Goal: Obtain resource: Download file/media

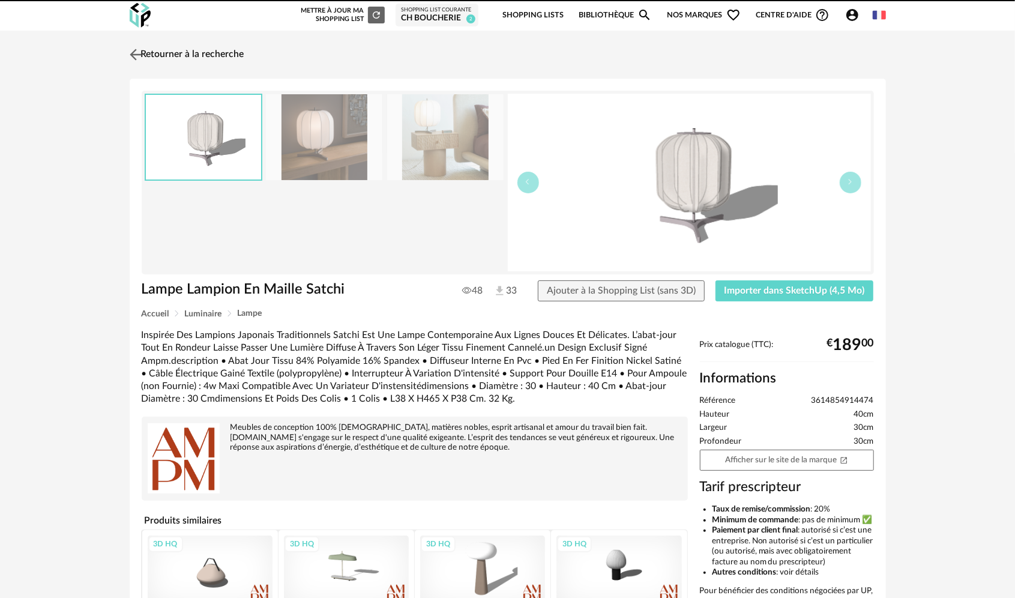
click at [139, 53] on img at bounding box center [135, 54] width 17 height 17
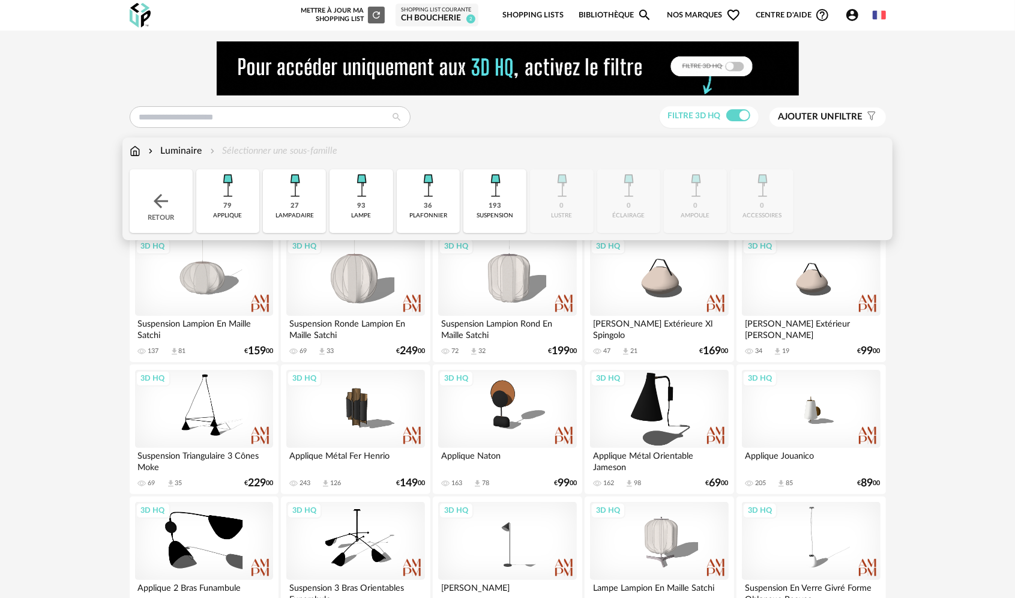
click at [153, 207] on img at bounding box center [161, 201] width 22 height 22
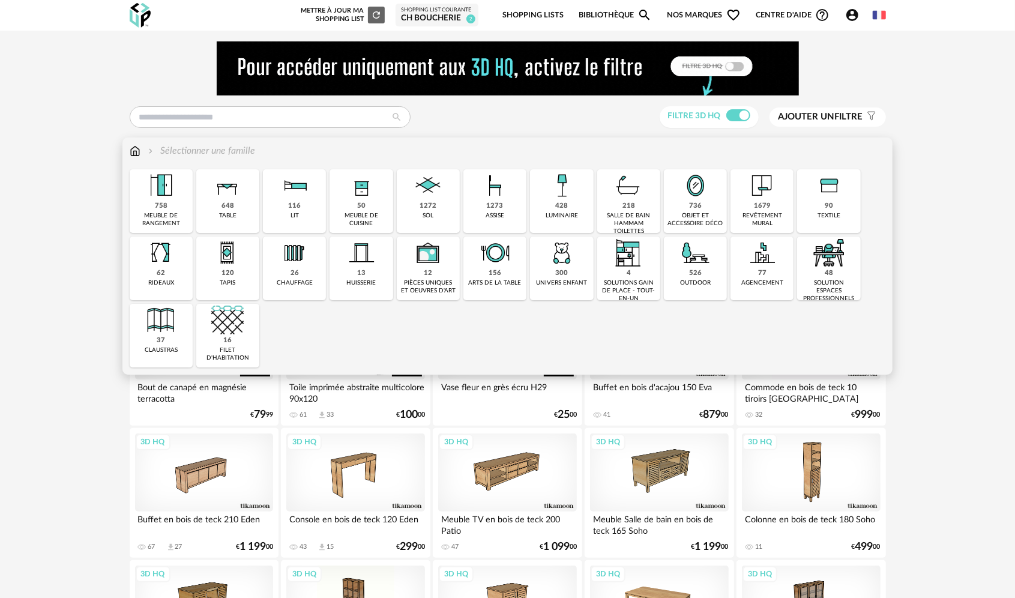
click at [754, 217] on div "revêtement mural" at bounding box center [762, 220] width 56 height 16
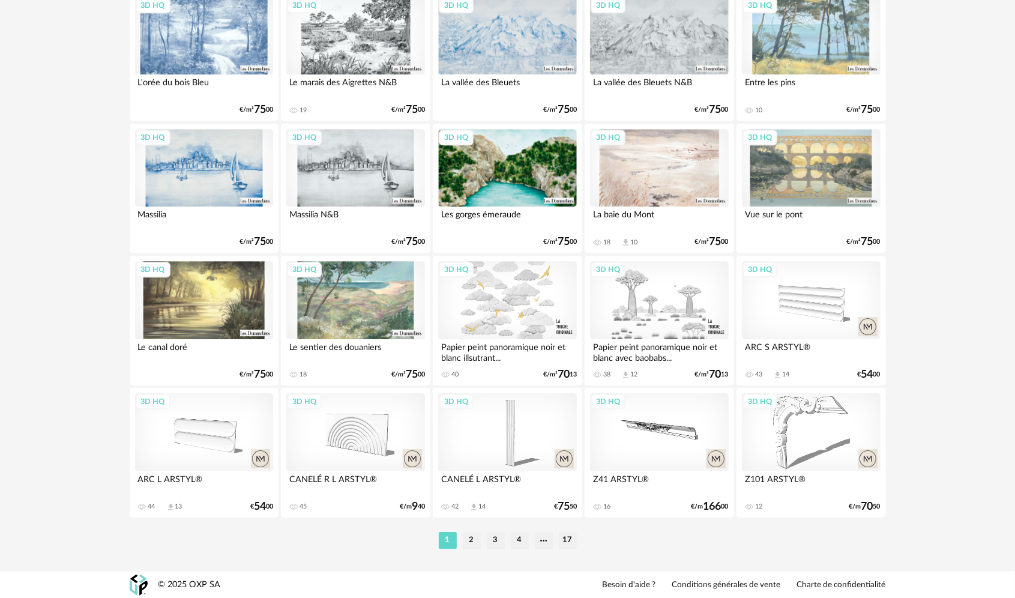
scroll to position [2356, 0]
click at [473, 539] on li "2" at bounding box center [472, 539] width 18 height 17
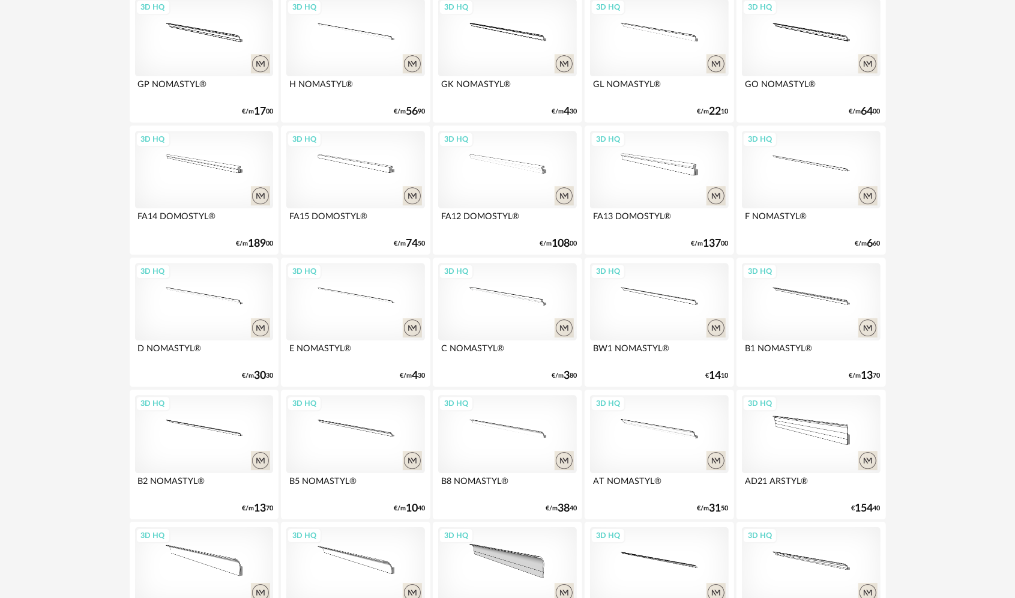
scroll to position [2356, 0]
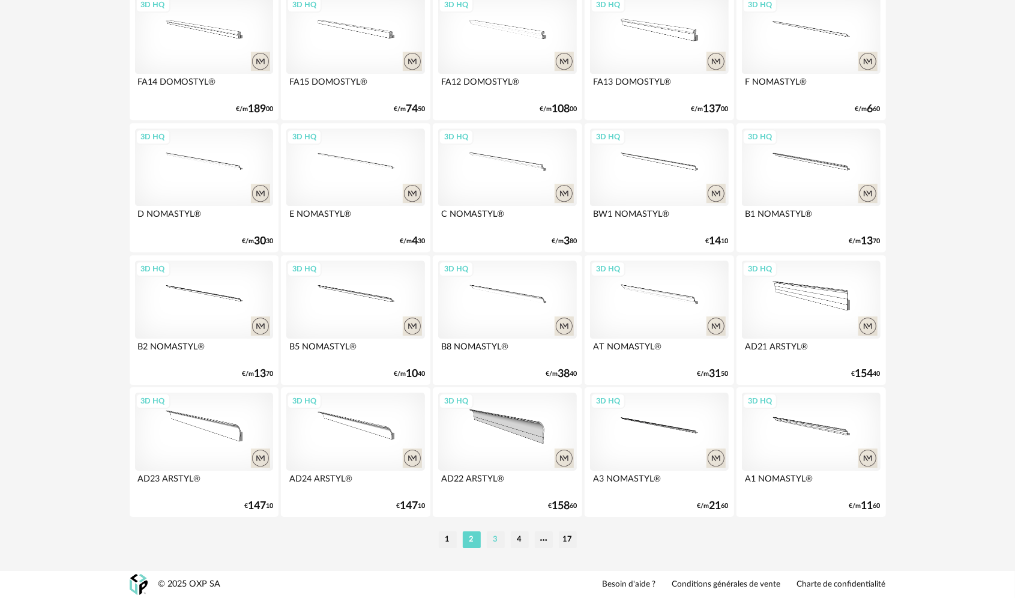
click at [489, 545] on li "3" at bounding box center [496, 539] width 18 height 17
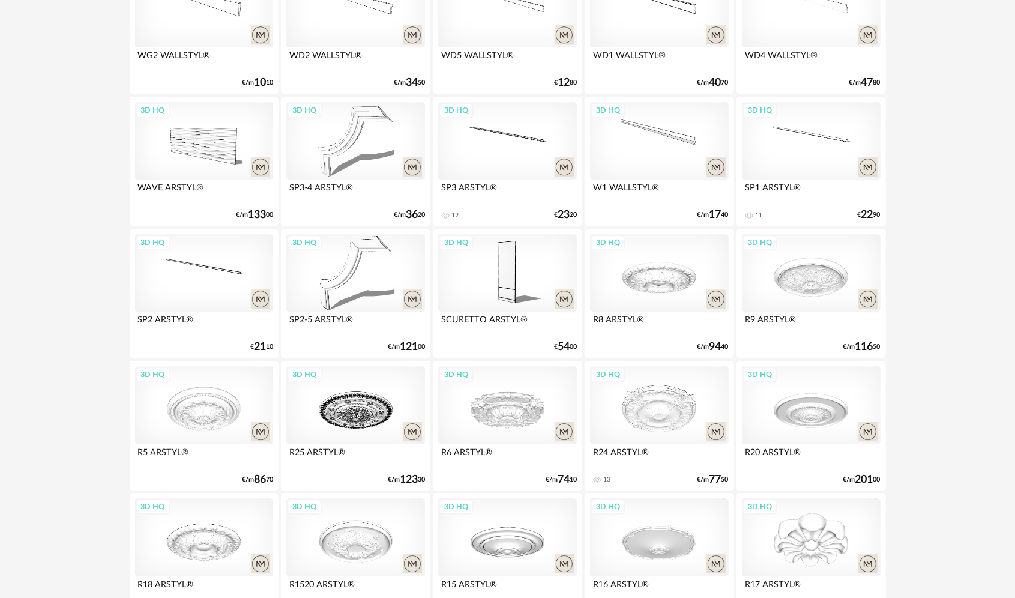
scroll to position [2342, 0]
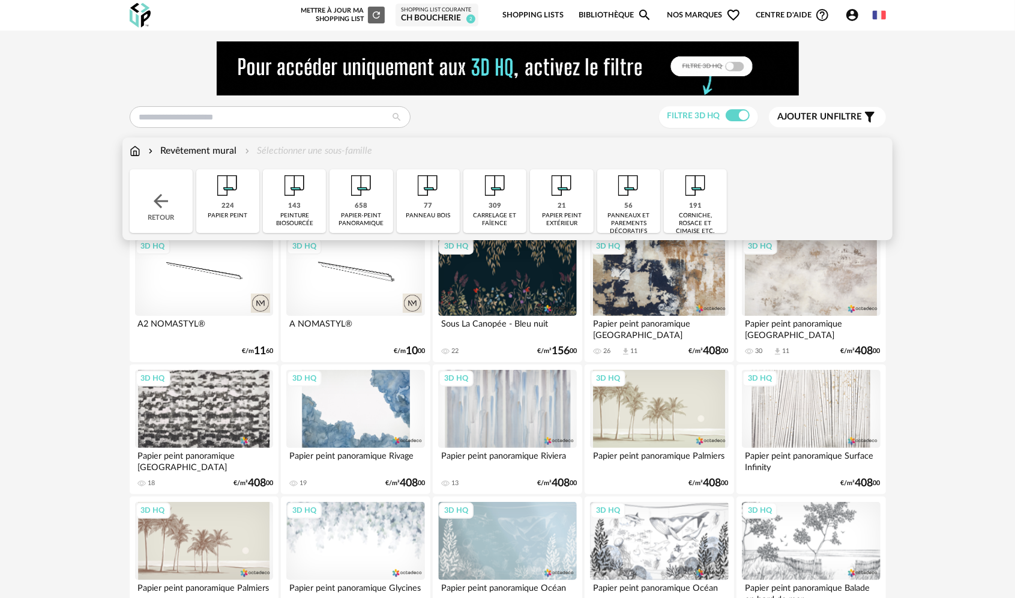
click at [157, 223] on div "Revêtement mural Sélectionner une sous-famille Close icon Retour 224 papier pei…" at bounding box center [508, 189] width 770 height 103
click at [157, 217] on div "Retour" at bounding box center [161, 201] width 63 height 64
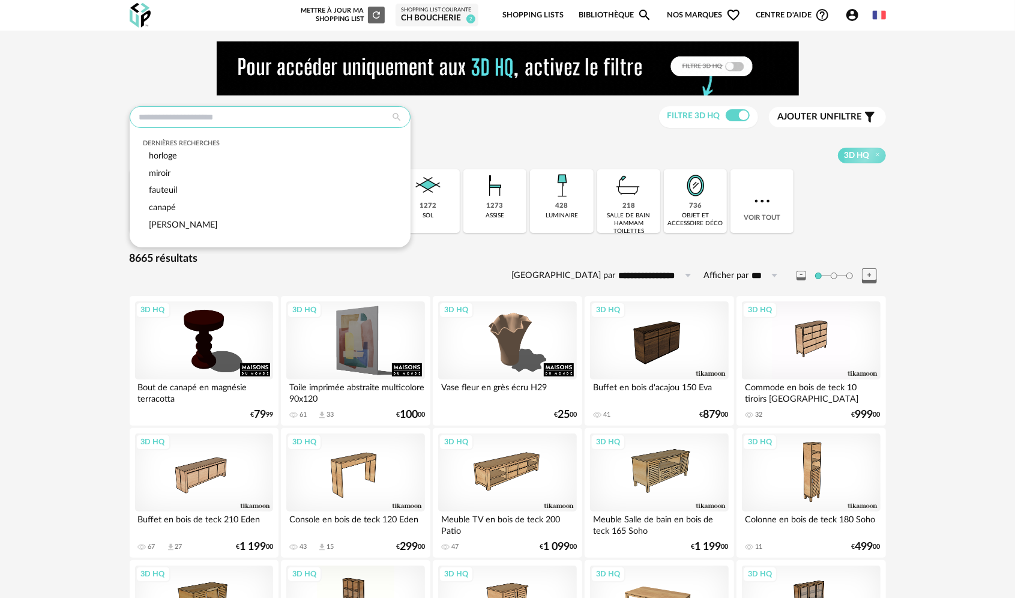
click at [240, 113] on input "text" at bounding box center [270, 117] width 281 height 22
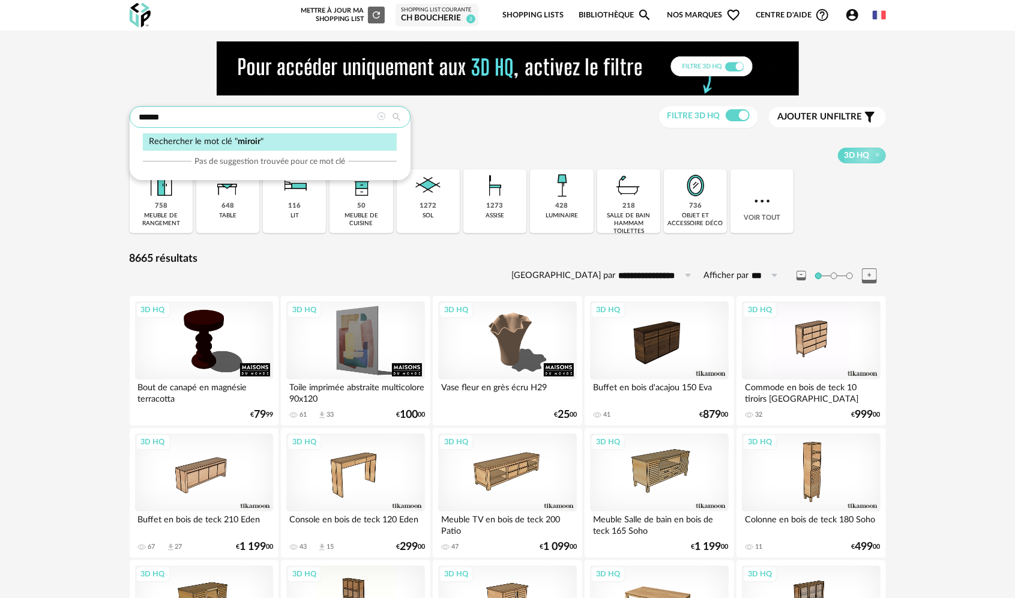
type input "******"
type input "**********"
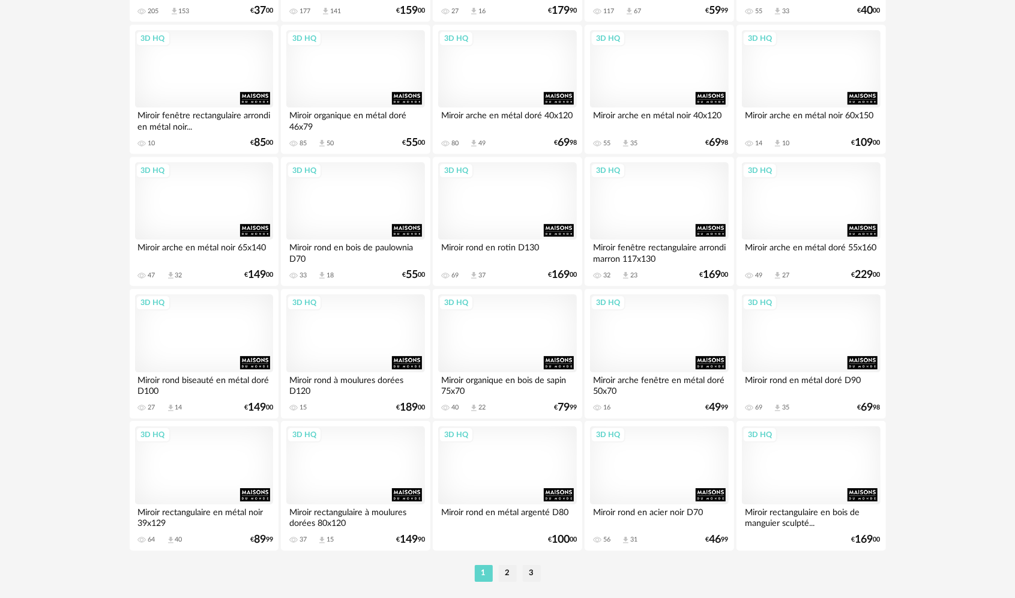
scroll to position [2342, 0]
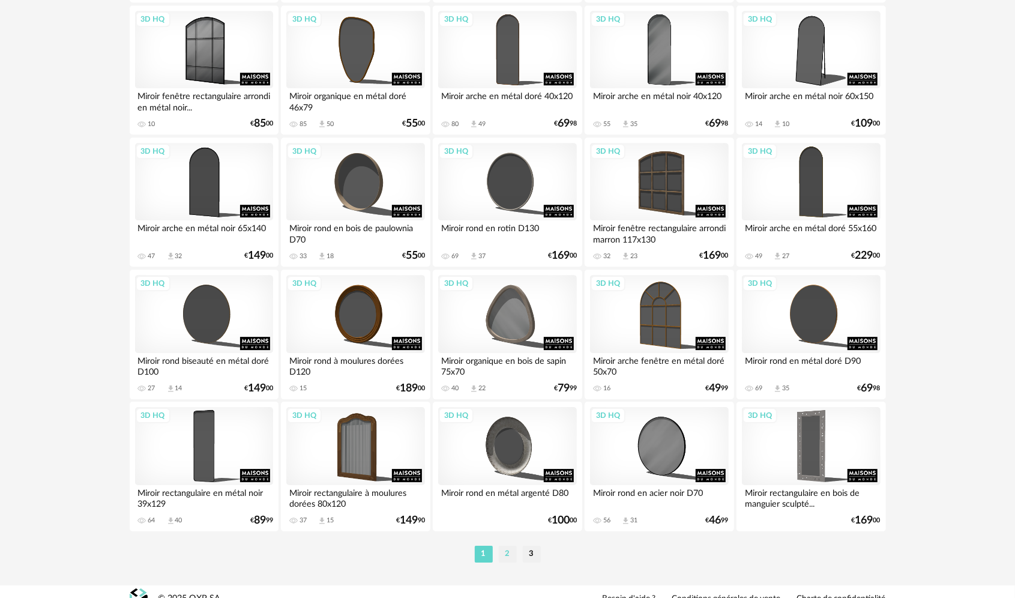
click at [503, 555] on li "2" at bounding box center [508, 554] width 18 height 17
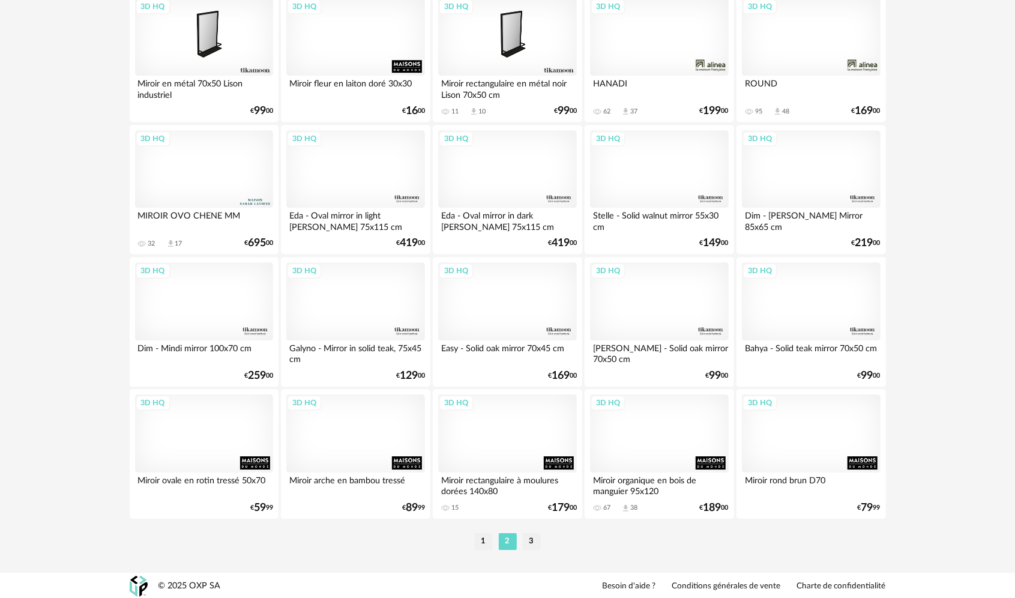
scroll to position [2356, 0]
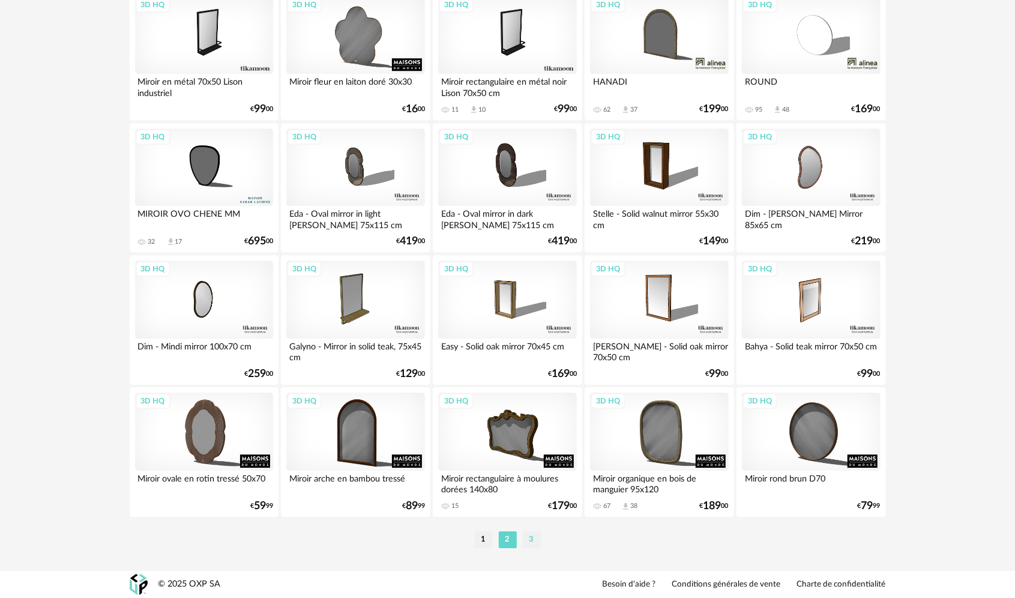
click at [532, 542] on li "3" at bounding box center [532, 539] width 18 height 17
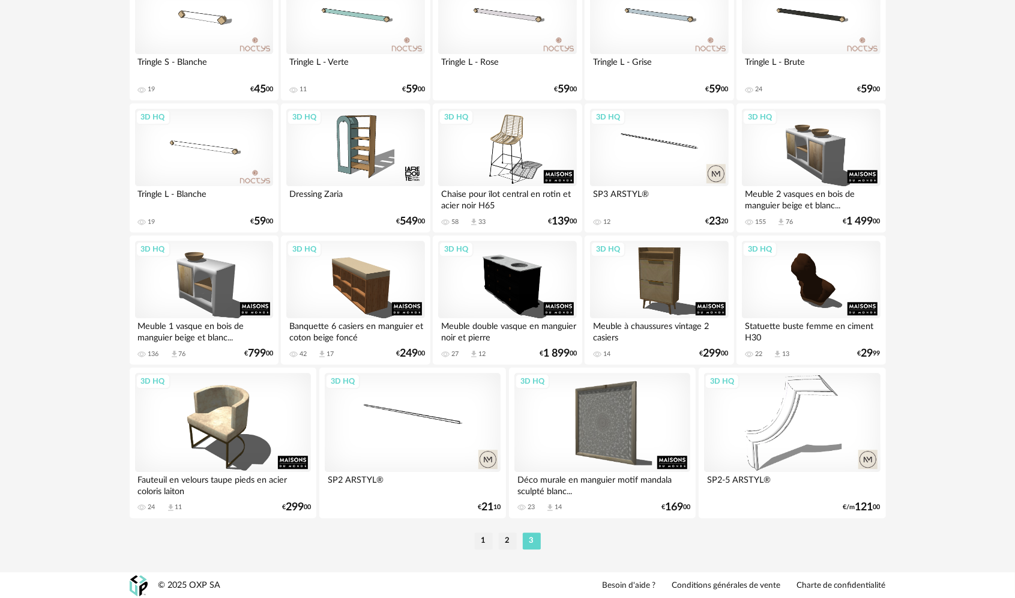
scroll to position [1849, 0]
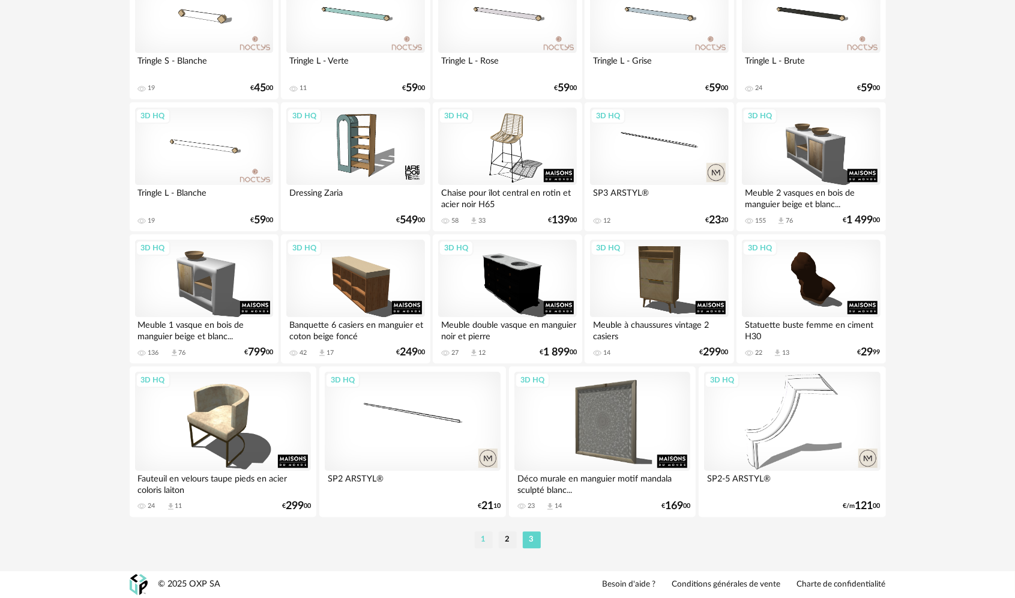
click at [479, 541] on li "1" at bounding box center [484, 539] width 18 height 17
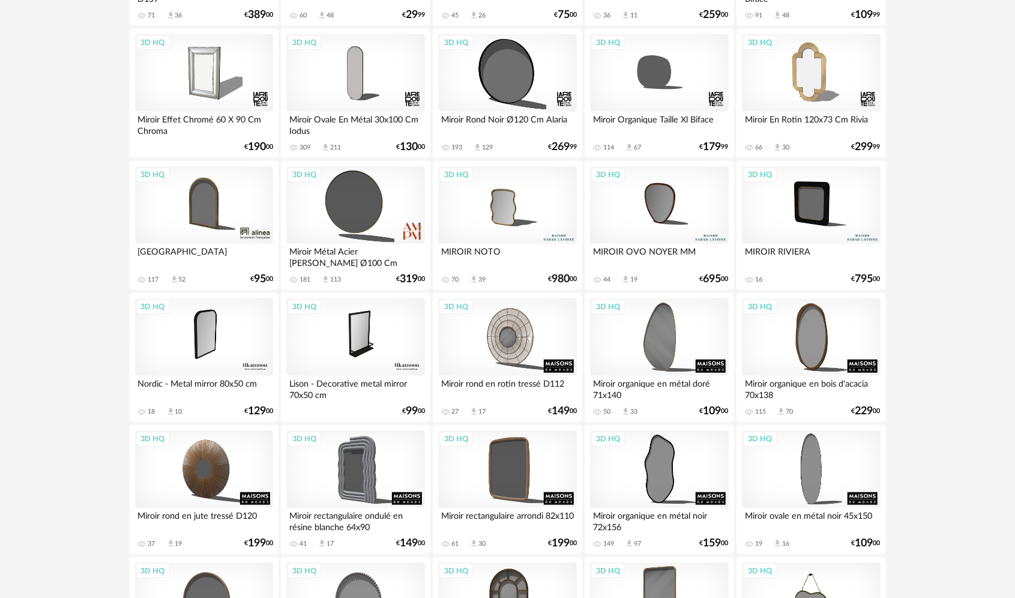
scroll to position [661, 0]
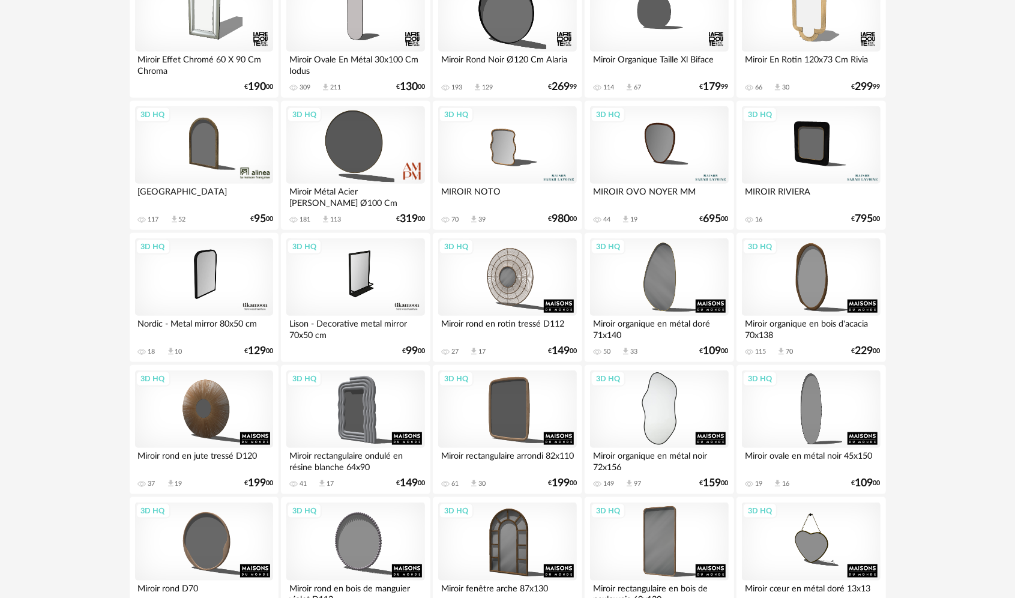
click at [673, 425] on div "3D HQ" at bounding box center [659, 410] width 138 height 78
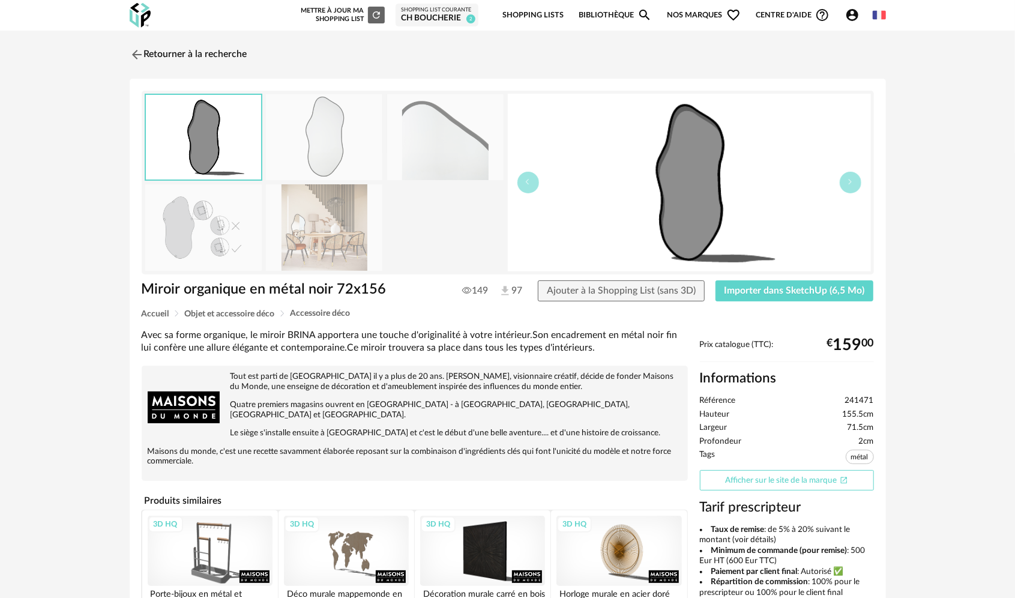
click at [801, 478] on link "Afficher sur le site de la marque Open In New icon" at bounding box center [787, 480] width 174 height 21
click at [143, 49] on img at bounding box center [135, 54] width 17 height 17
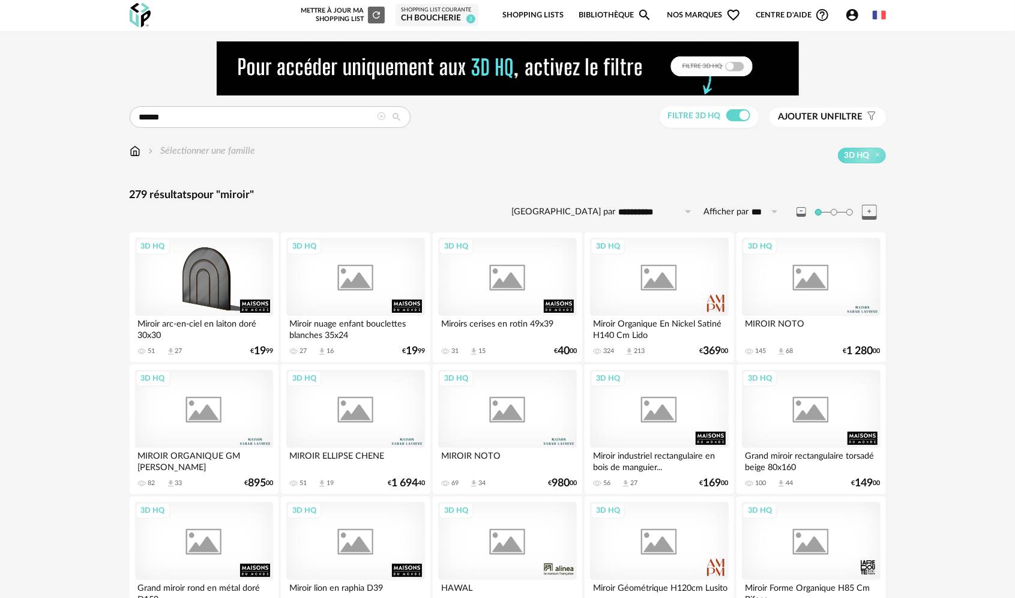
scroll to position [661, 0]
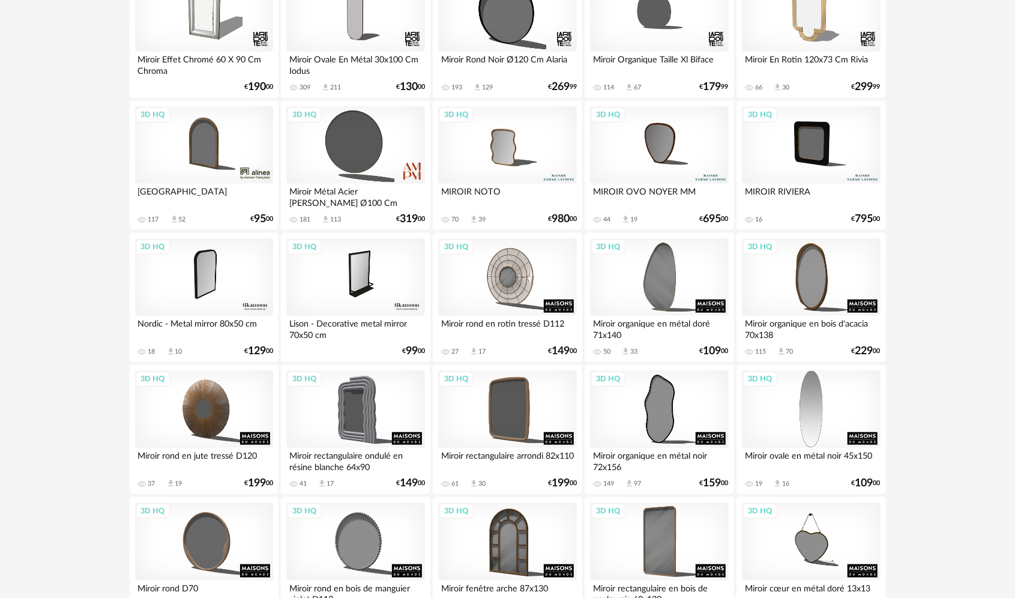
click at [781, 434] on div "3D HQ" at bounding box center [811, 410] width 138 height 78
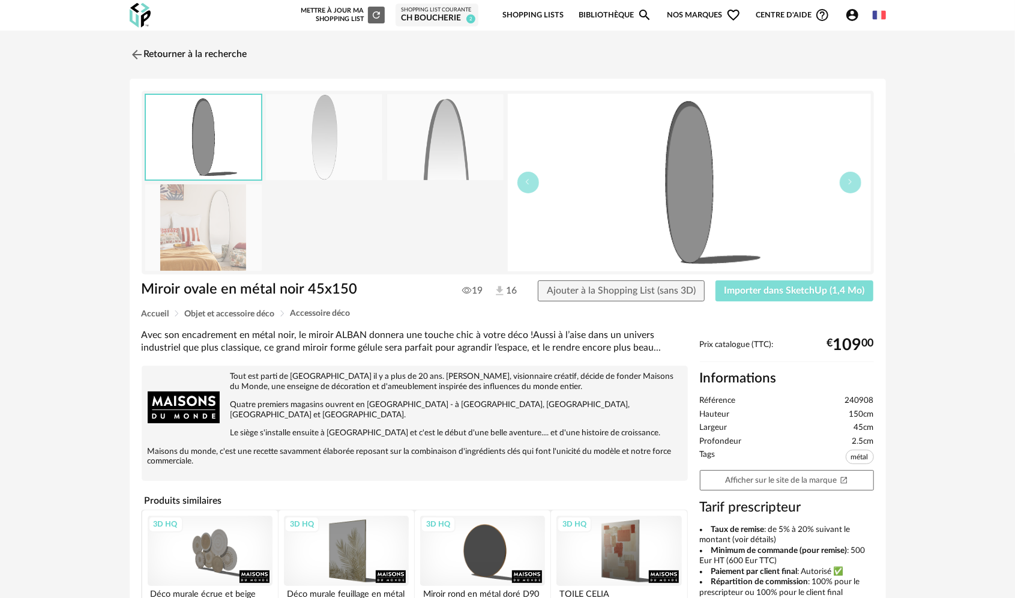
click at [764, 295] on button "Importer dans SketchUp (1,4 Mo)" at bounding box center [795, 291] width 159 height 22
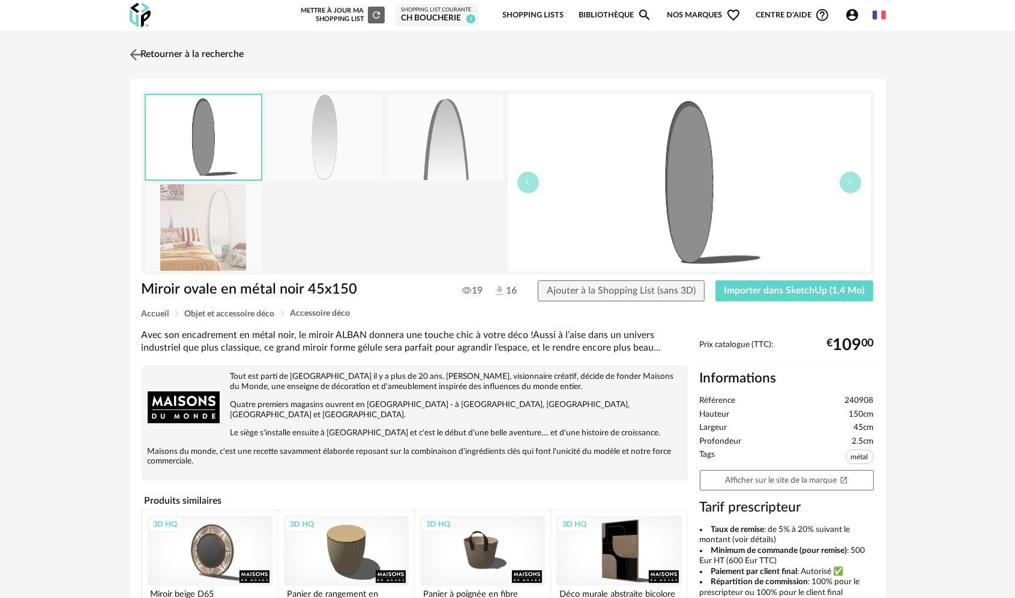
click at [132, 58] on img at bounding box center [135, 54] width 17 height 17
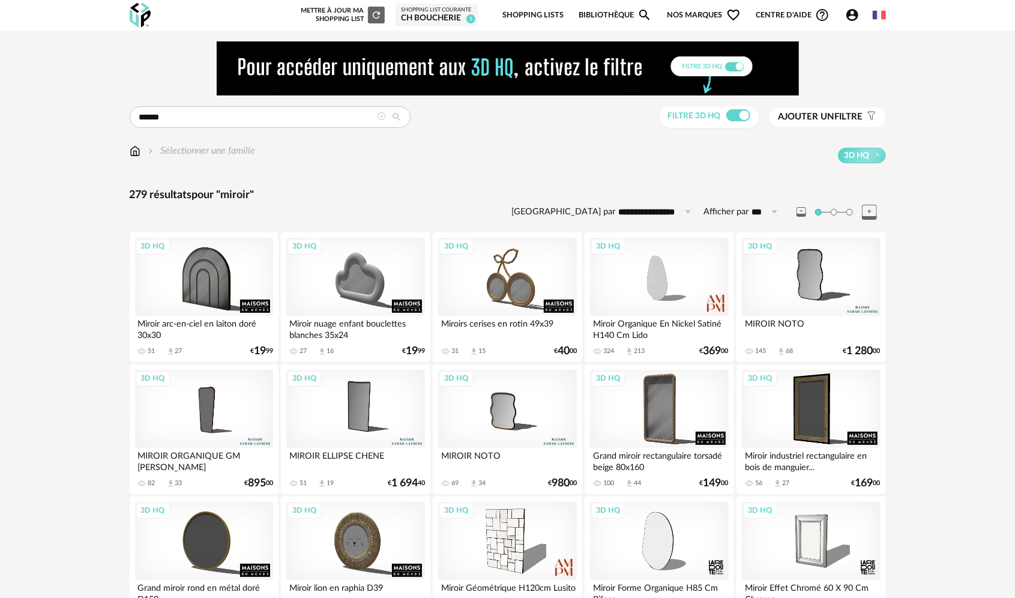
click at [384, 116] on icon at bounding box center [382, 116] width 8 height 8
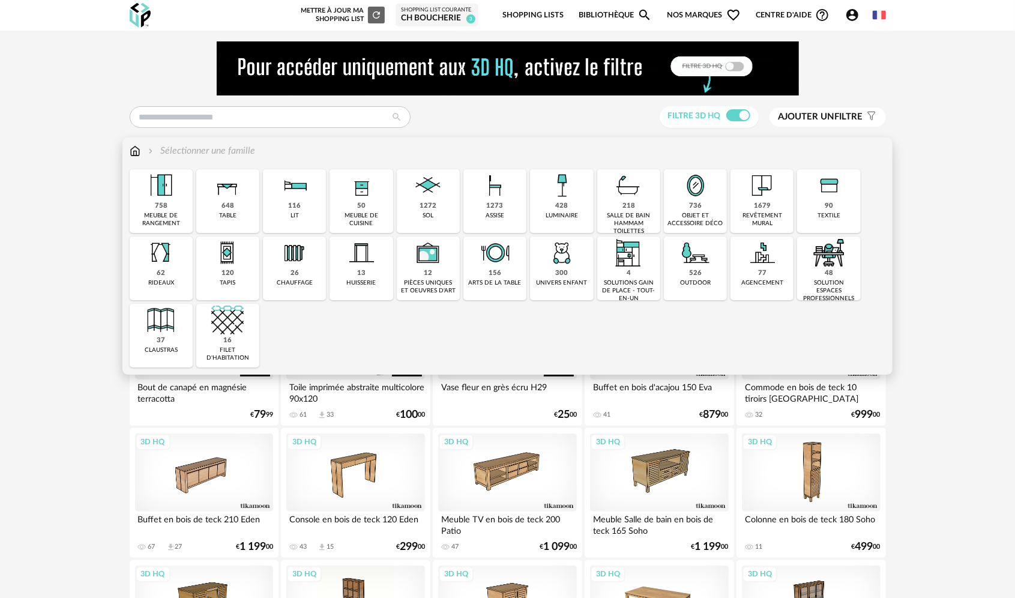
click at [686, 225] on div "objet et accessoire déco" at bounding box center [696, 220] width 56 height 16
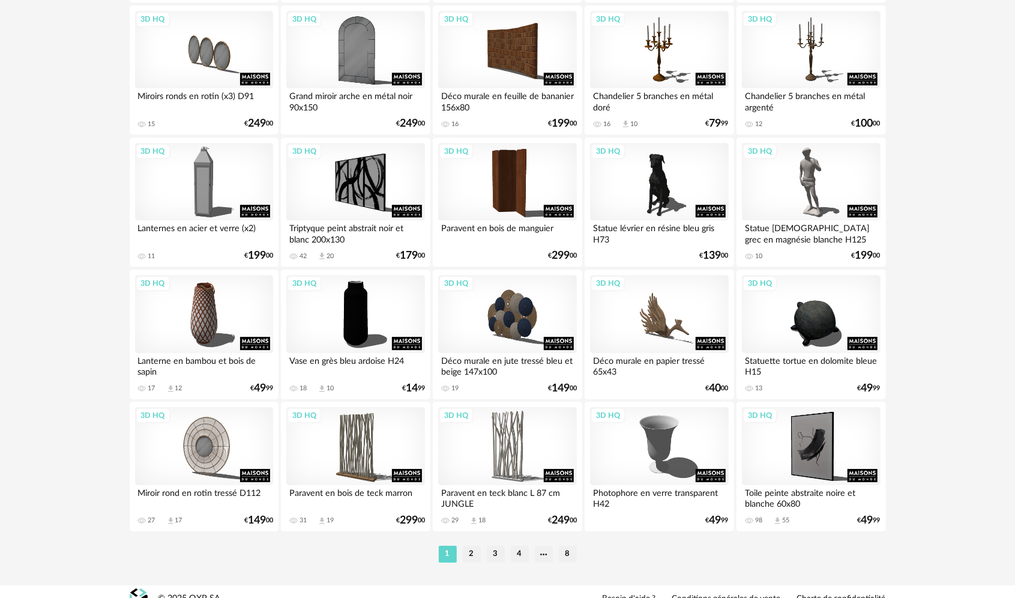
scroll to position [2356, 0]
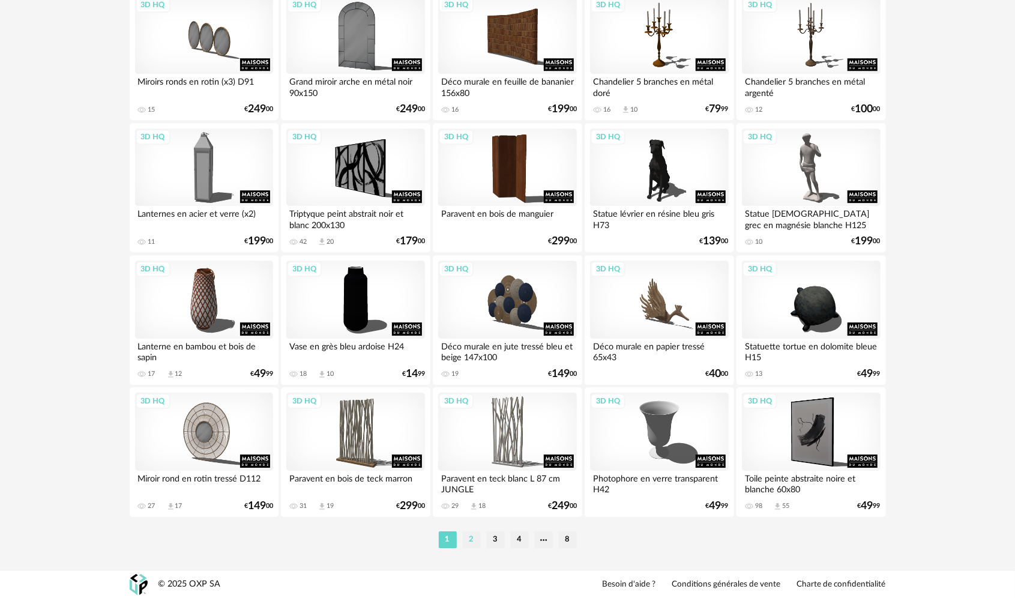
click at [477, 543] on li "2" at bounding box center [472, 539] width 18 height 17
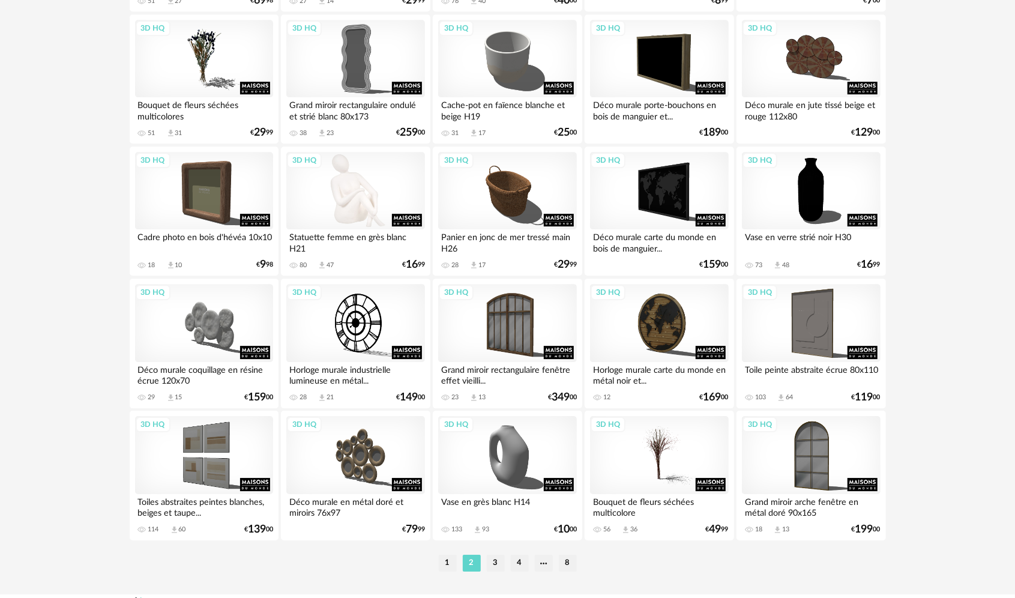
scroll to position [2342, 0]
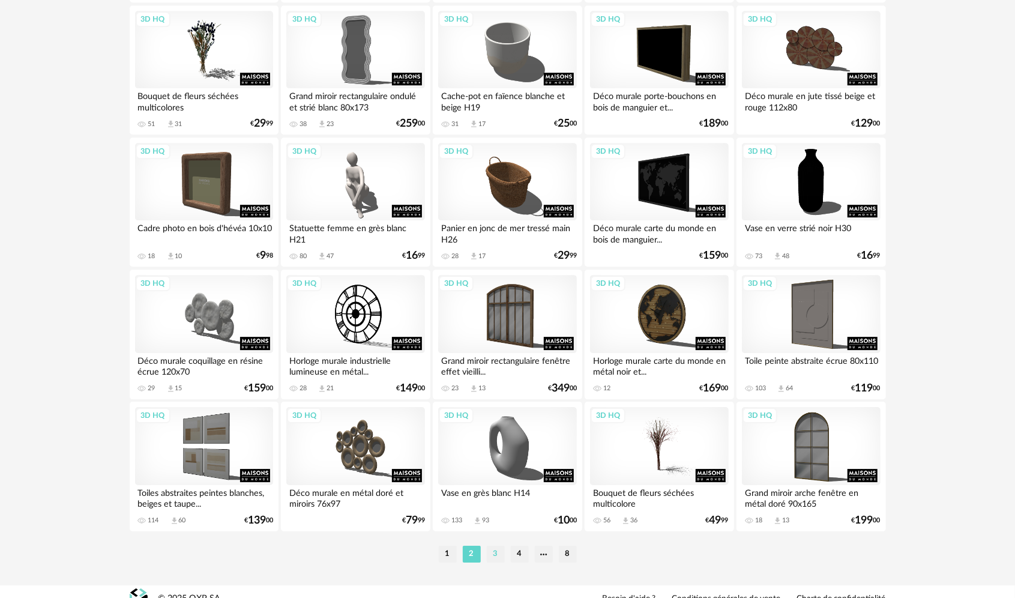
click at [500, 557] on li "3" at bounding box center [496, 554] width 18 height 17
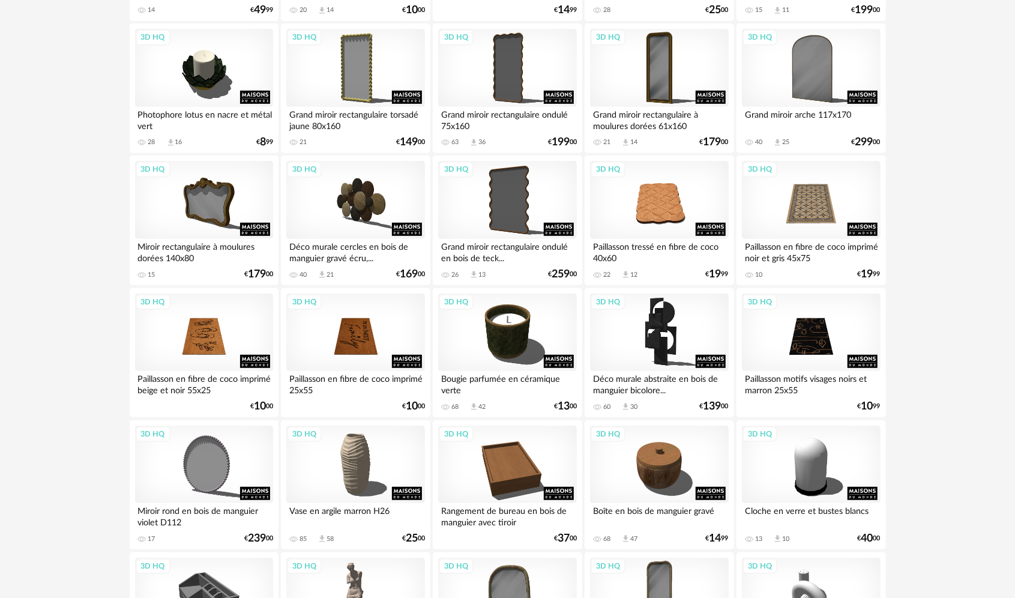
scroll to position [360, 0]
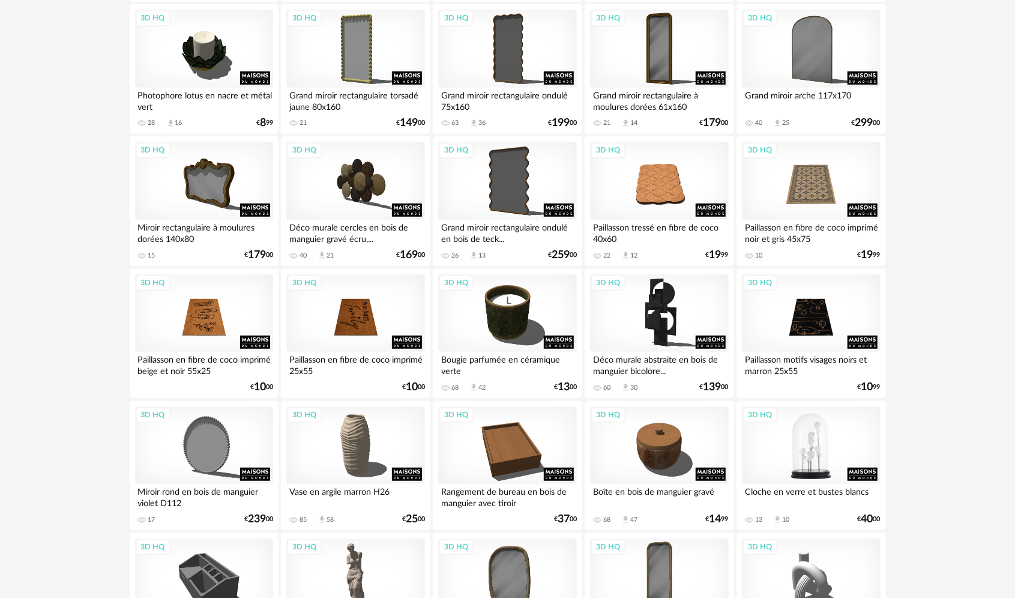
click at [785, 470] on div "3D HQ" at bounding box center [811, 446] width 138 height 78
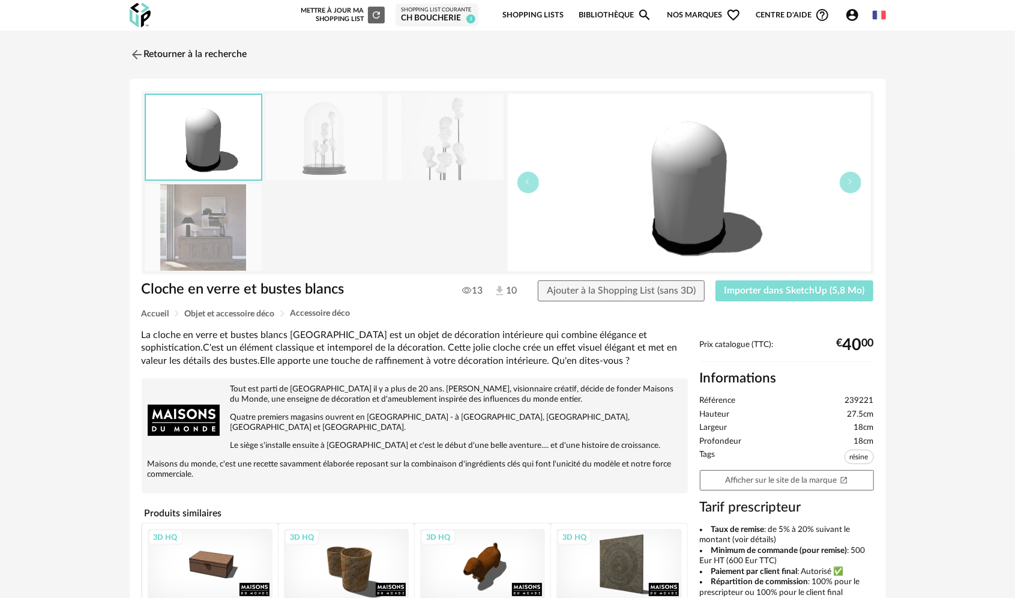
click at [754, 293] on span "Importer dans SketchUp (5,8 Mo)" at bounding box center [795, 291] width 141 height 10
click at [136, 61] on img at bounding box center [135, 54] width 17 height 17
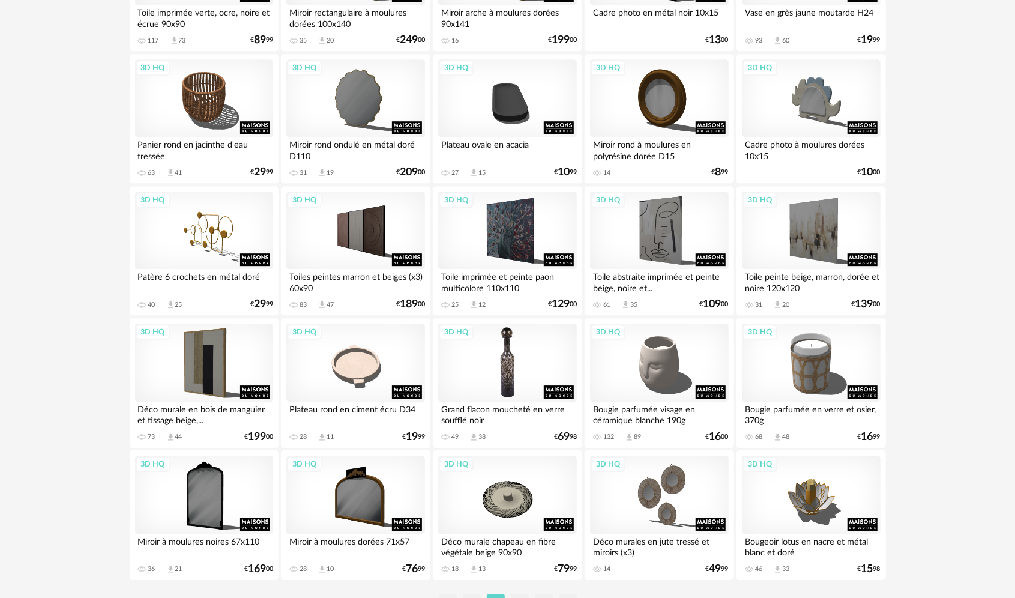
scroll to position [2356, 0]
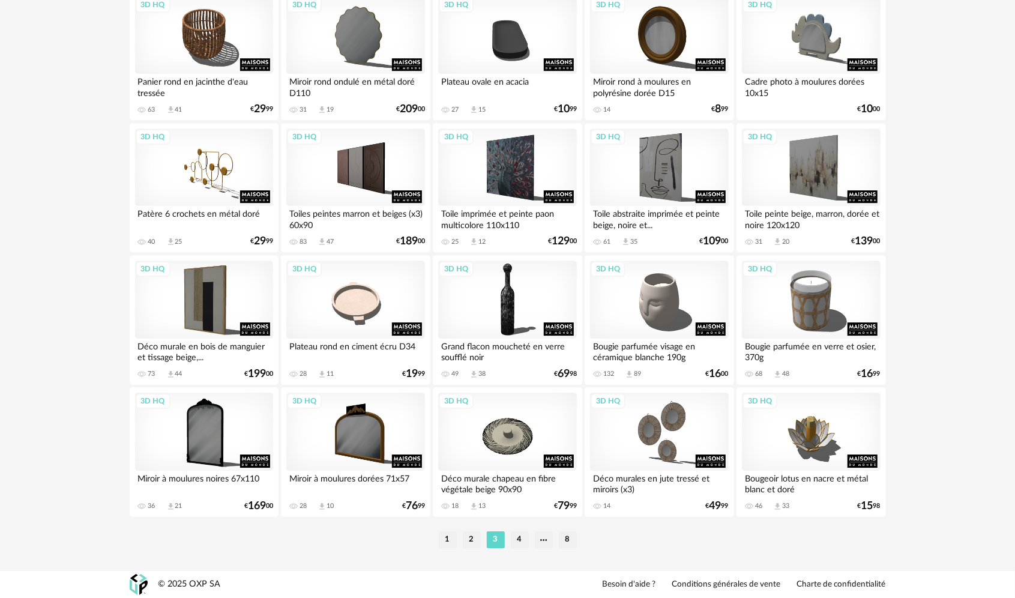
click at [518, 539] on li "4" at bounding box center [520, 539] width 18 height 17
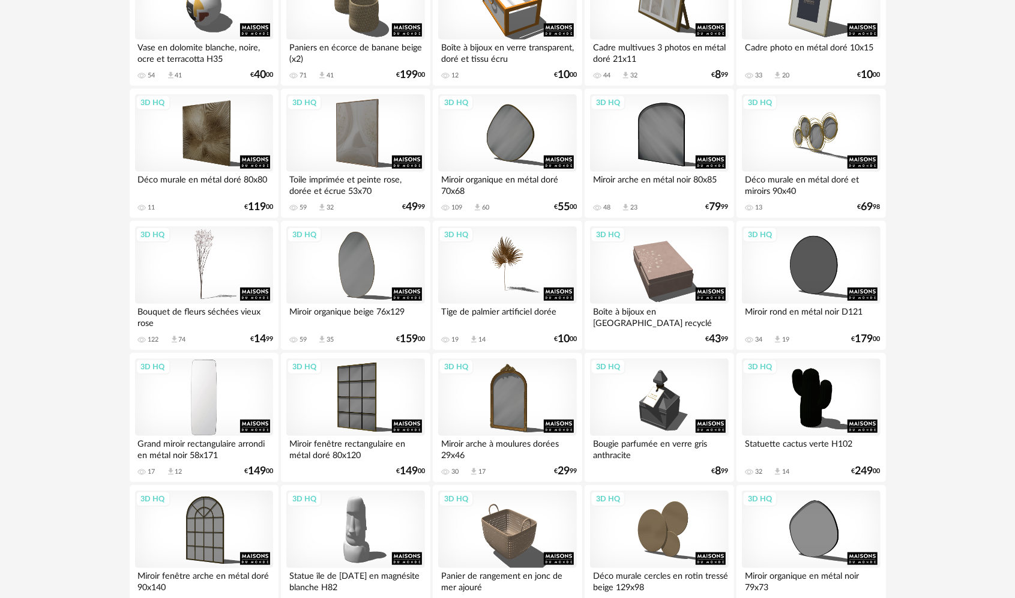
scroll to position [600, 0]
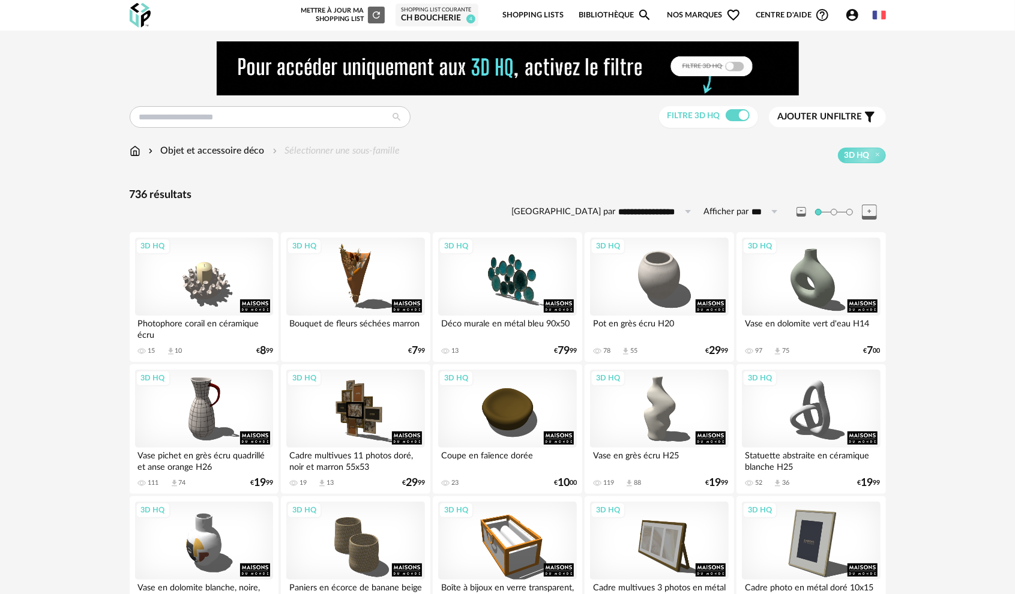
click at [539, 11] on link "Shopping Lists" at bounding box center [533, 15] width 61 height 28
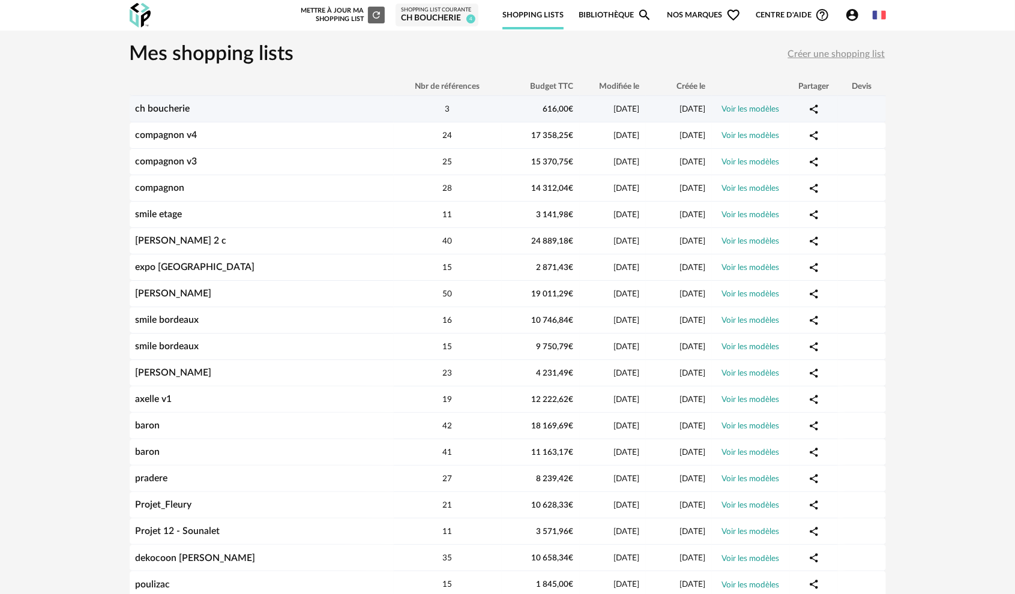
click at [145, 108] on link "ch boucherie" at bounding box center [163, 109] width 55 height 10
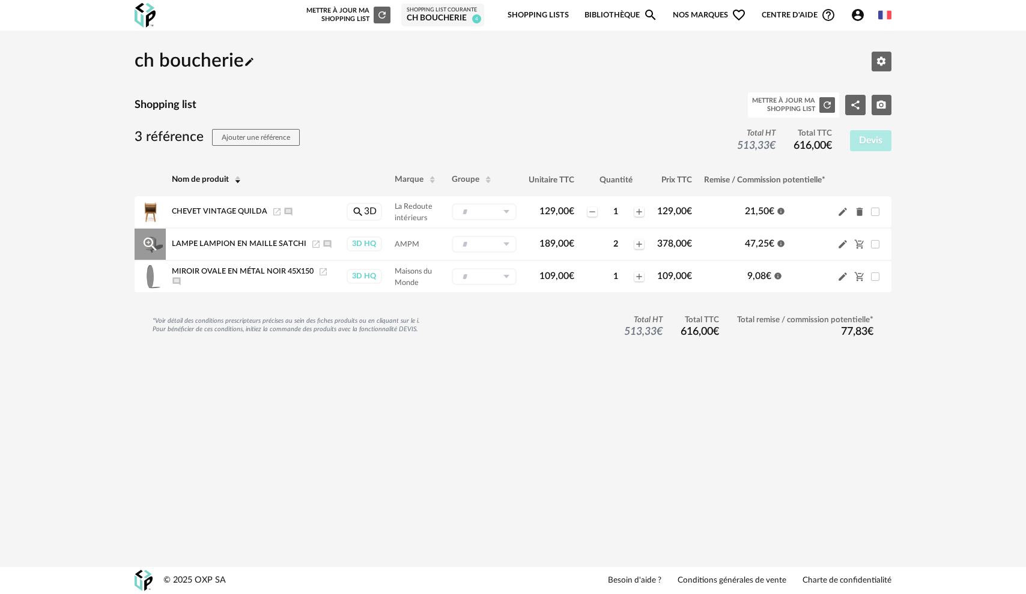
click at [311, 244] on icon "Launch icon" at bounding box center [316, 245] width 10 height 10
